Goal: Transaction & Acquisition: Purchase product/service

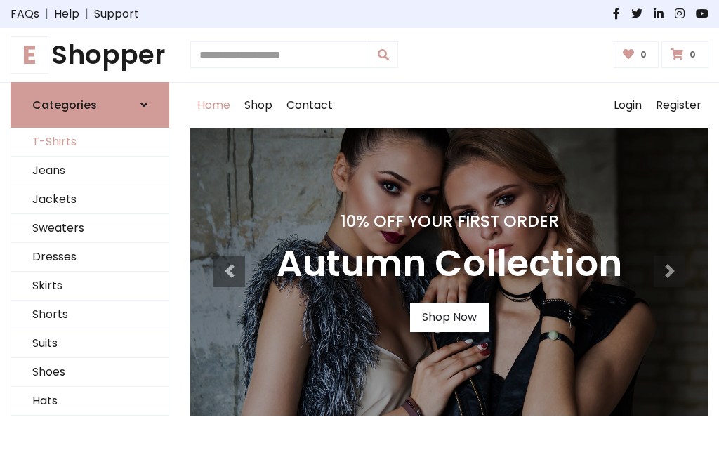
click at [90, 142] on link "T-Shirts" at bounding box center [89, 142] width 157 height 29
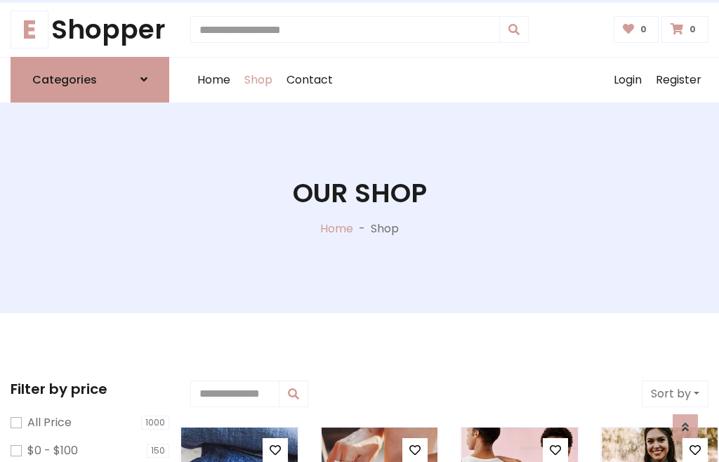
scroll to position [25, 0]
click at [359, 207] on h1 "Our Shop" at bounding box center [360, 194] width 134 height 32
click at [449, 79] on div "Home Shop Contact Log out Login Register" at bounding box center [449, 80] width 518 height 45
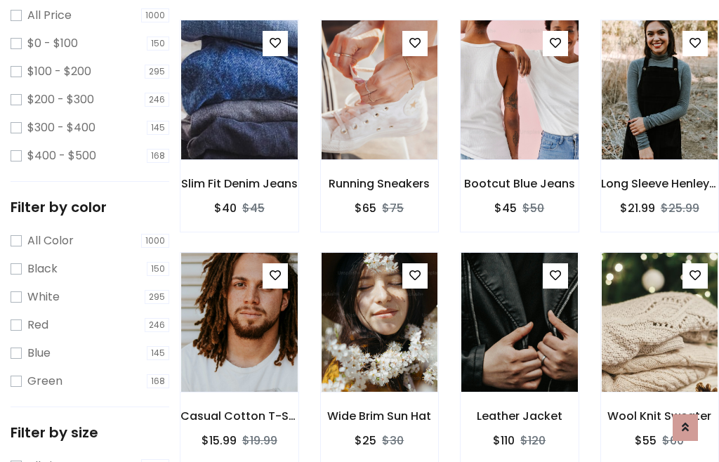
click at [519, 115] on img at bounding box center [519, 89] width 140 height 337
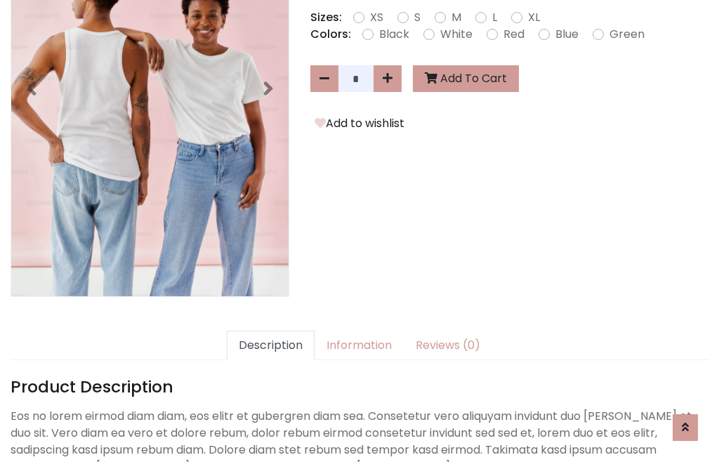
scroll to position [343, 0]
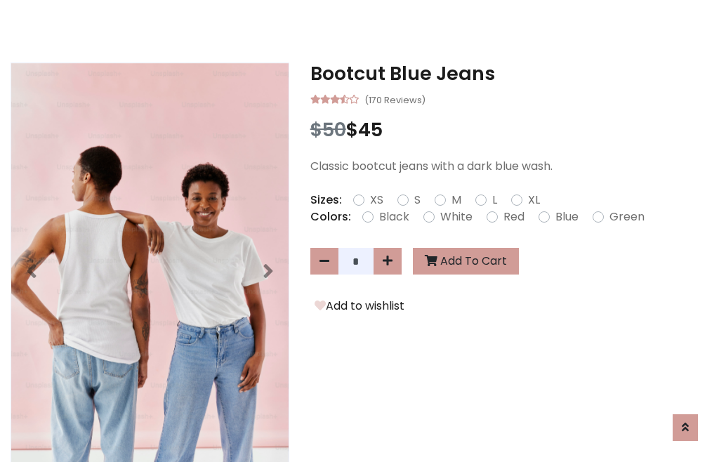
click at [509, 73] on h3 "Bootcut Blue Jeans" at bounding box center [509, 73] width 398 height 22
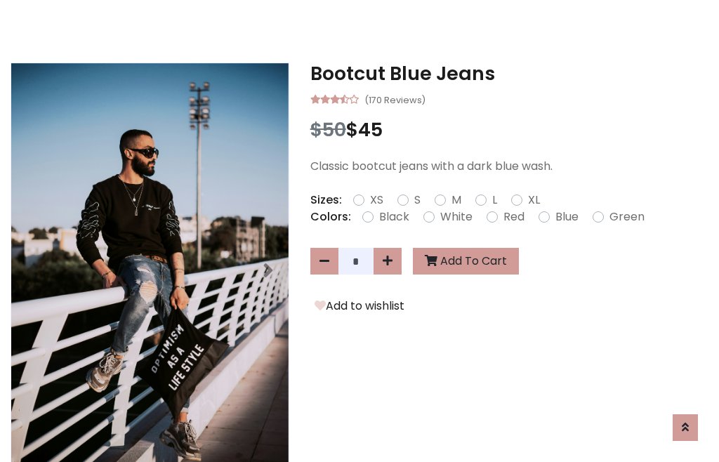
click at [509, 73] on h3 "Bootcut Blue Jeans" at bounding box center [509, 73] width 398 height 22
